Goal: Task Accomplishment & Management: Use online tool/utility

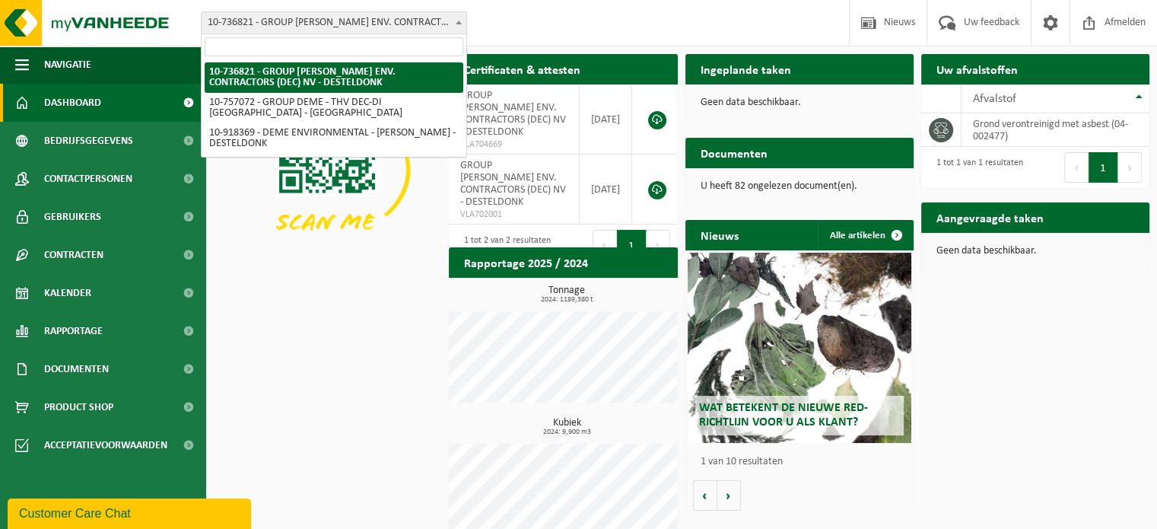
click at [295, 22] on span "10-736821 - GROUP [PERSON_NAME] ENV. CONTRACTORS (DEC) NV - DESTELDONK" at bounding box center [334, 22] width 265 height 21
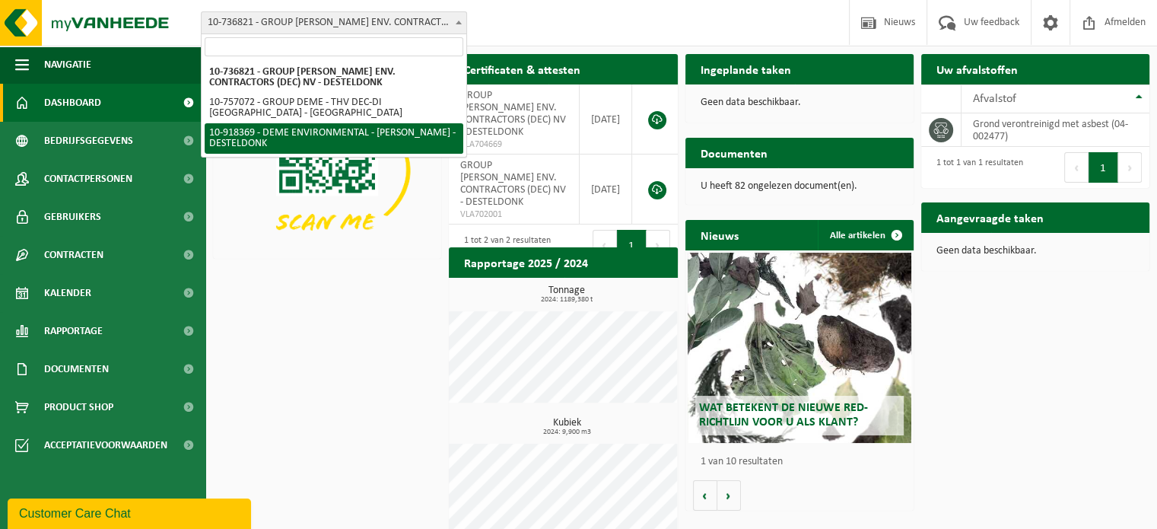
select select "128496"
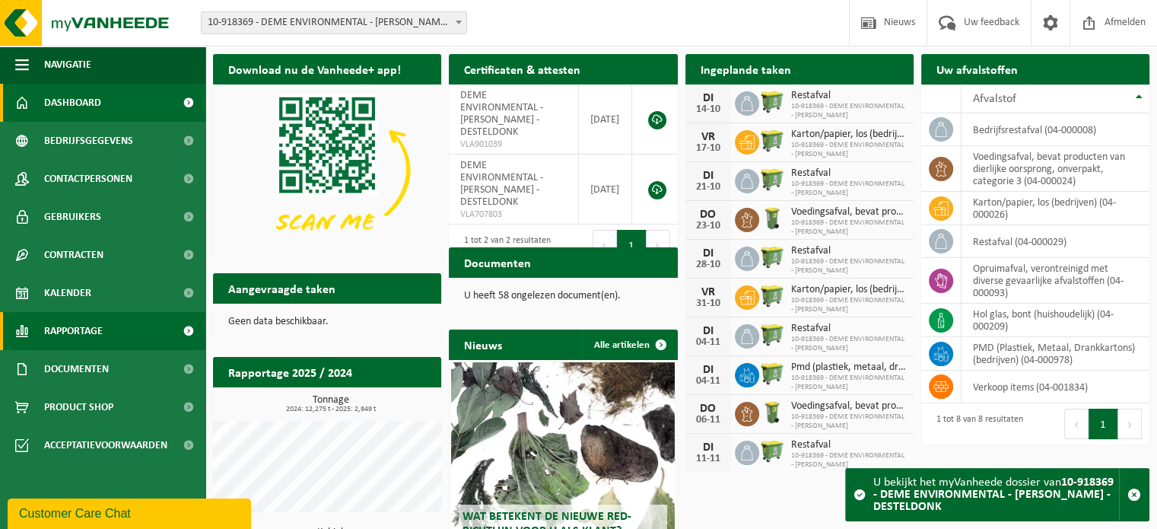
click at [145, 328] on link "Rapportage" at bounding box center [102, 331] width 205 height 38
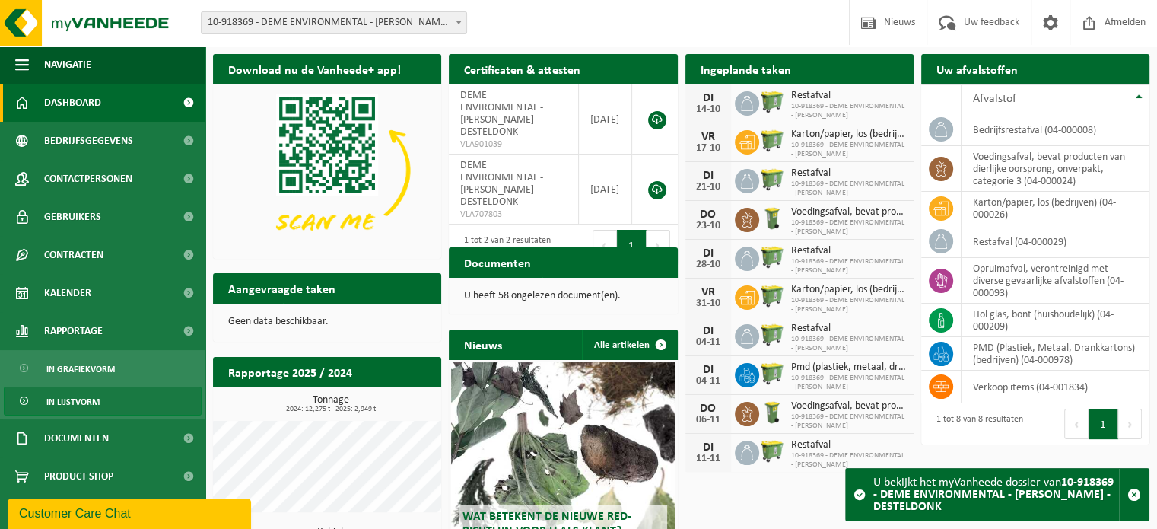
click at [91, 399] on span "In lijstvorm" at bounding box center [72, 401] width 53 height 29
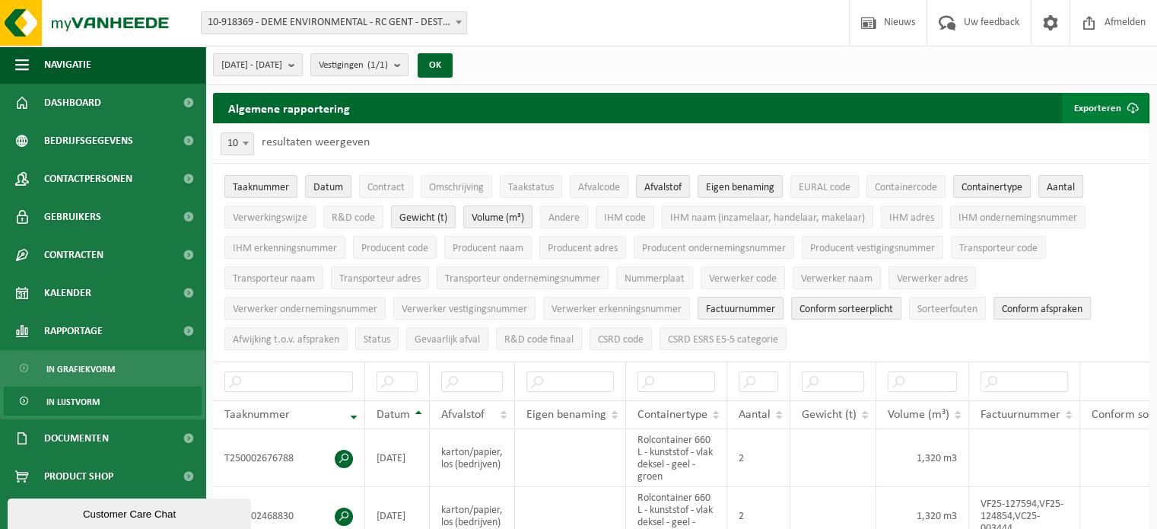
click at [1109, 106] on button "Exporteren" at bounding box center [1105, 108] width 86 height 30
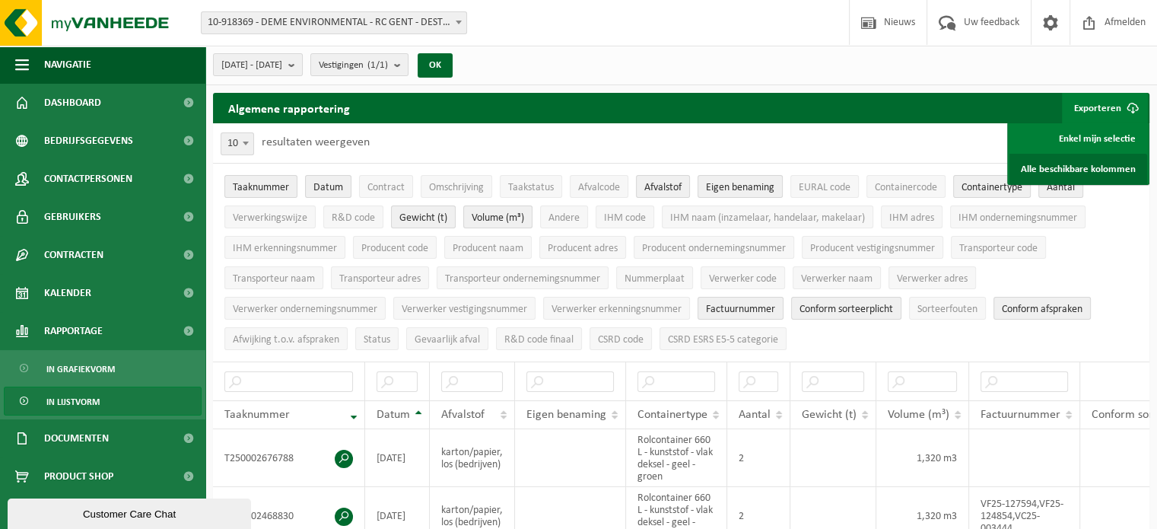
click at [1102, 167] on link "Alle beschikbare kolommen" at bounding box center [1079, 169] width 138 height 30
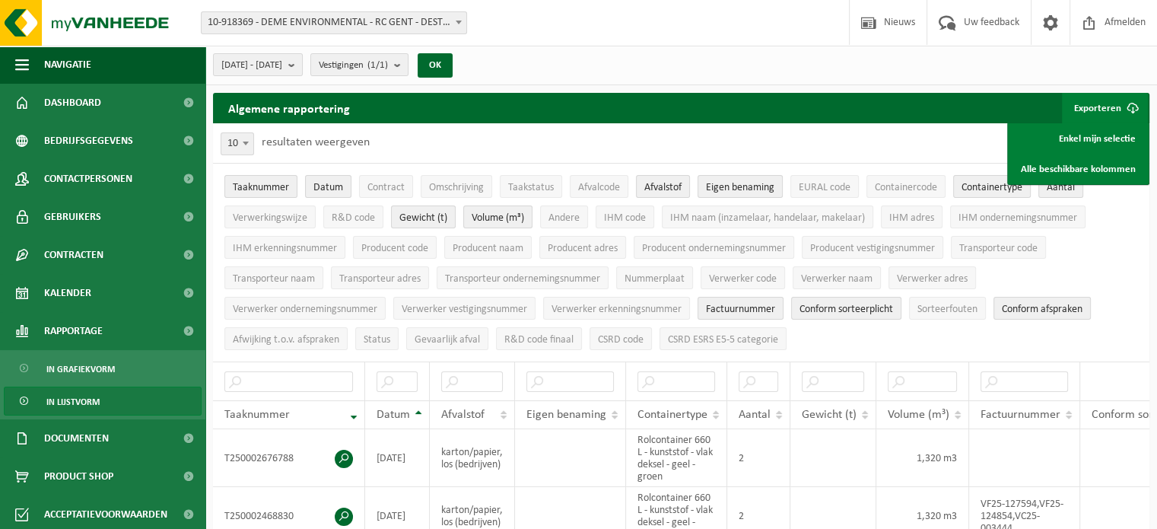
click at [506, 93] on div "Algemene rapportering Exporteren Enkel mijn selectie Alle beschikbare kolommen" at bounding box center [681, 108] width 937 height 30
click at [303, 60] on button "2025-05-01 - 2025-10-10" at bounding box center [258, 64] width 90 height 23
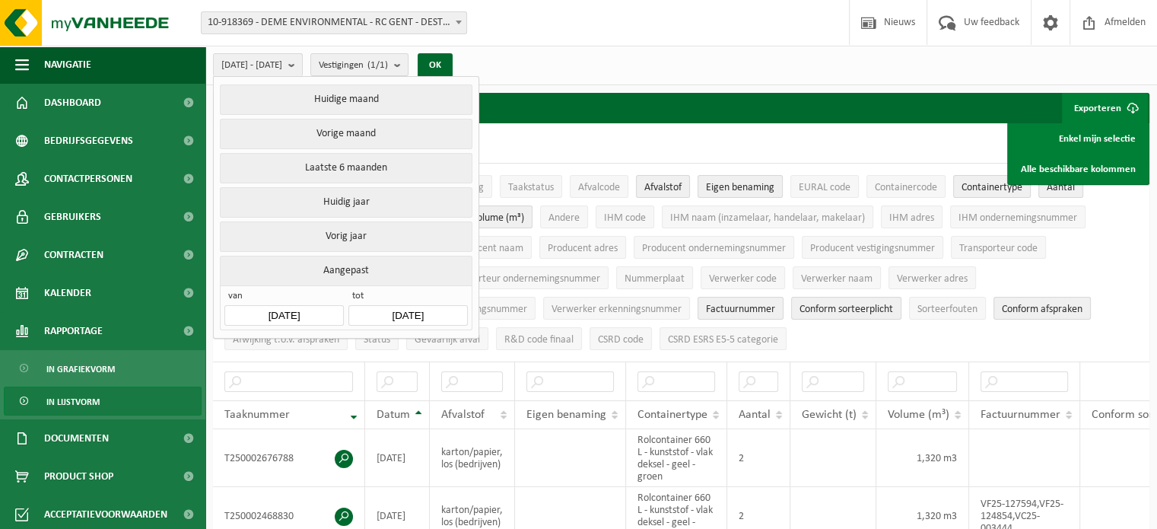
click at [325, 307] on input "2025-05-01" at bounding box center [283, 315] width 119 height 21
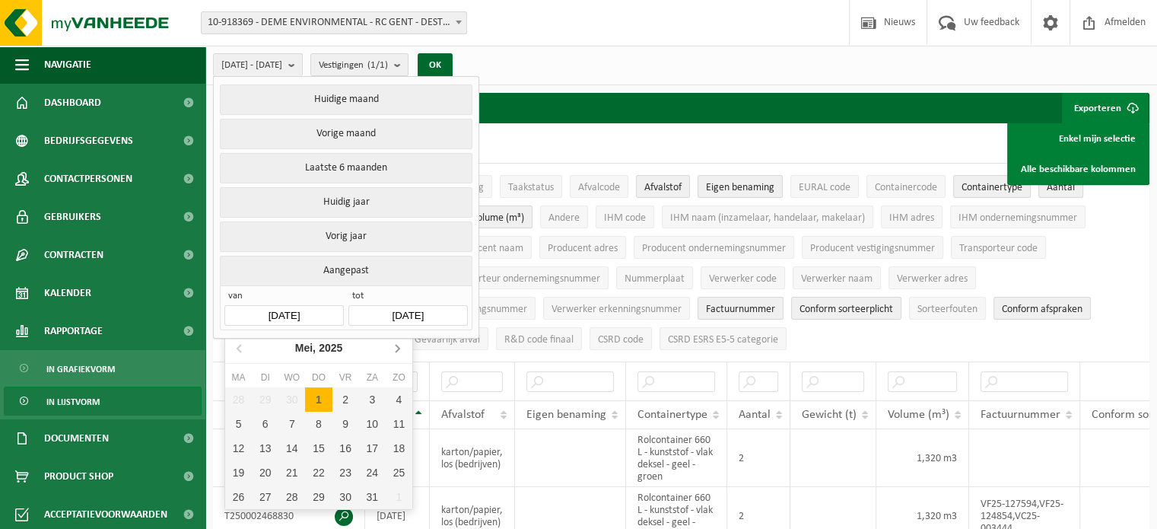
click at [393, 348] on icon at bounding box center [397, 348] width 24 height 24
click at [396, 348] on icon at bounding box center [397, 348] width 24 height 24
click at [260, 402] on div "1" at bounding box center [265, 399] width 27 height 24
type input "2025-07-01"
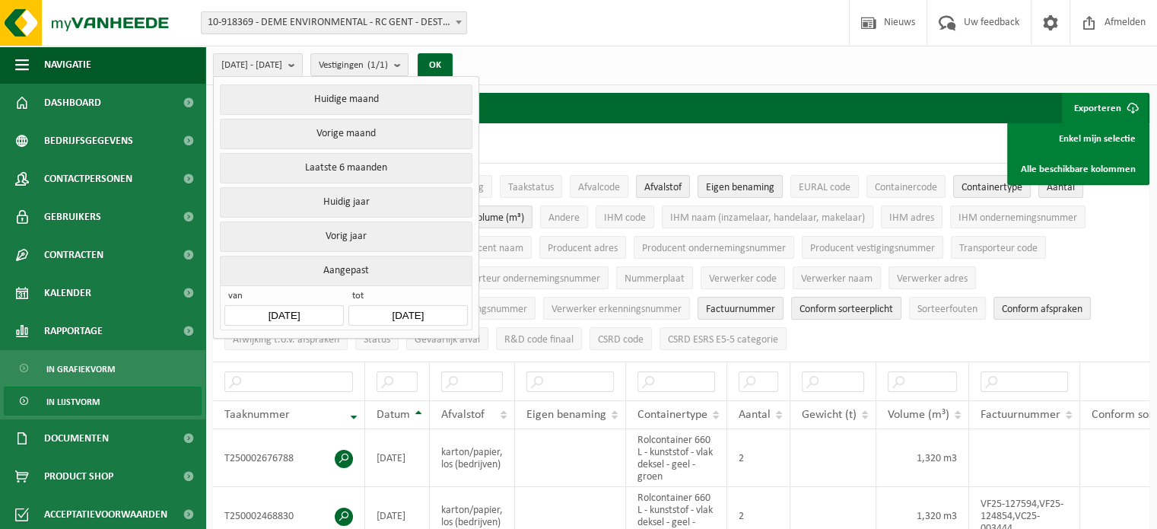
click at [436, 311] on input "2025-10-10" at bounding box center [407, 315] width 119 height 21
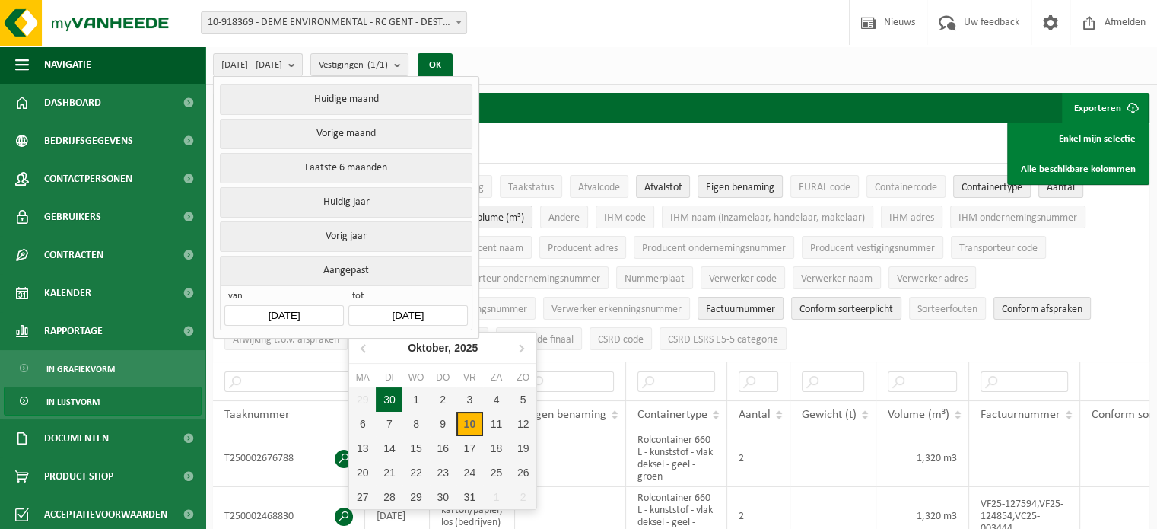
click at [387, 393] on div "30" at bounding box center [389, 399] width 27 height 24
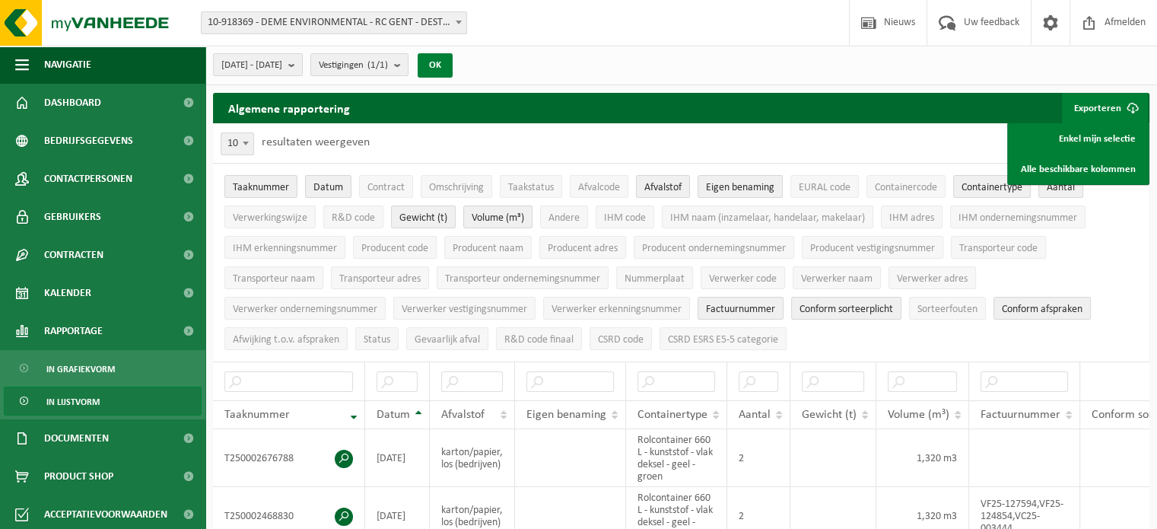
click at [453, 63] on button "OK" at bounding box center [435, 65] width 35 height 24
click at [1056, 169] on link "Alle beschikbare kolommen" at bounding box center [1079, 169] width 138 height 30
